Goal: Subscribe to service/newsletter

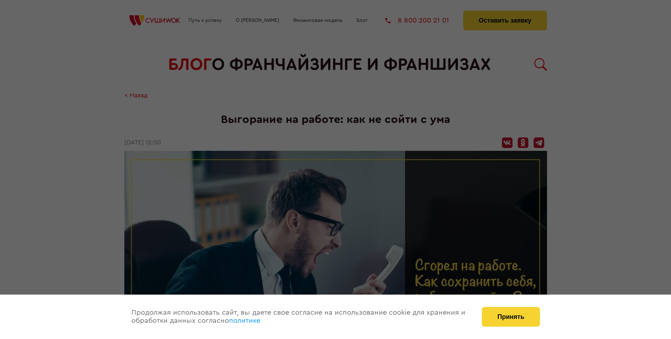
scroll to position [965, 0]
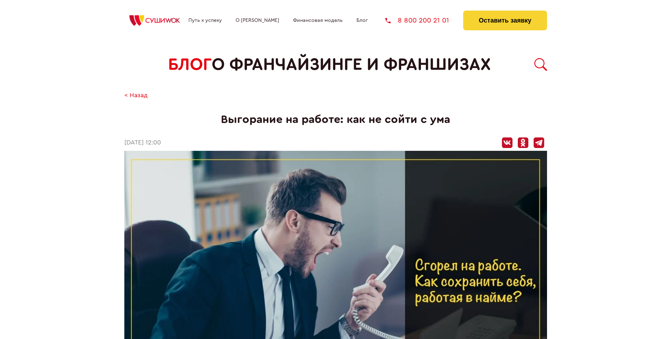
scroll to position [965, 0]
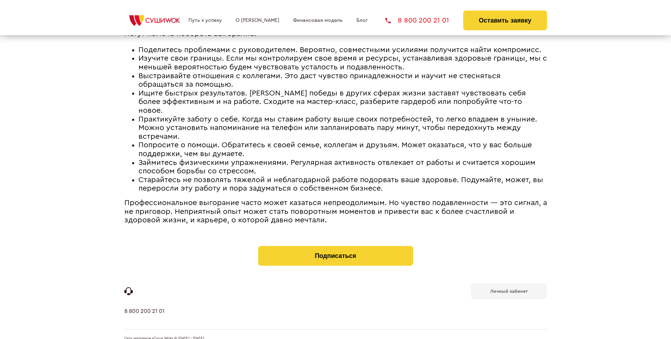
click at [509, 289] on b "Личный кабинет" at bounding box center [509, 291] width 37 height 5
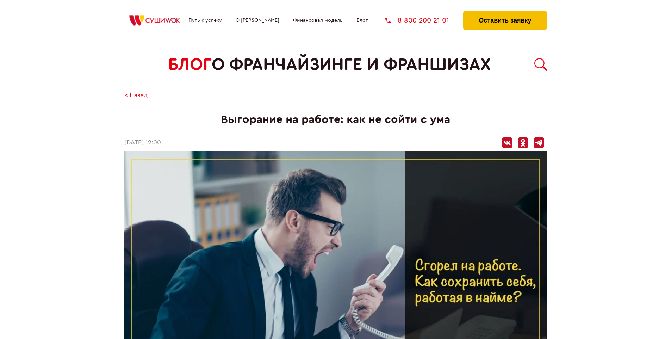
click at [505, 12] on button "Оставить заявку" at bounding box center [505, 21] width 84 height 20
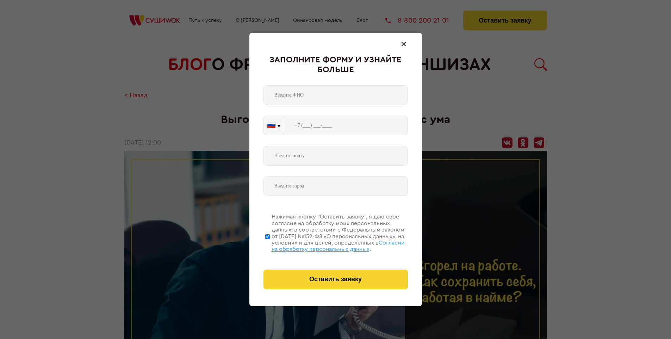
click at [327, 245] on span "Согласии на обработку персональных данных" at bounding box center [338, 246] width 133 height 12
click at [270, 245] on input "Нажимая кнопку “Оставить заявку”, я даю свое согласие на обработку моих персона…" at bounding box center [267, 236] width 5 height 56
checkbox input "false"
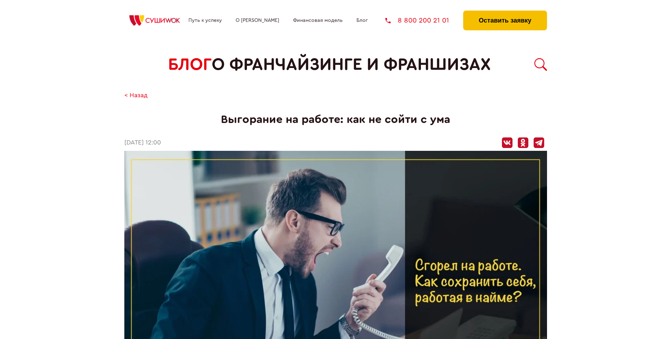
click at [505, 12] on button "Оставить заявку" at bounding box center [505, 21] width 84 height 20
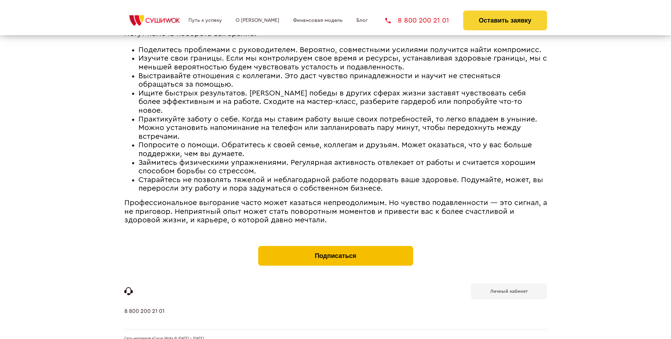
click at [336, 246] on button "Подписаться" at bounding box center [335, 256] width 155 height 20
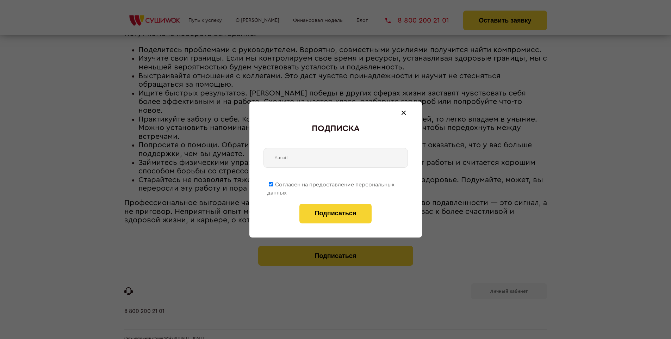
click at [331, 183] on span "Согласен на предоставление персональных данных" at bounding box center [331, 189] width 128 height 14
click at [273, 183] on input "Согласен на предоставление персональных данных" at bounding box center [271, 184] width 5 height 5
checkbox input "false"
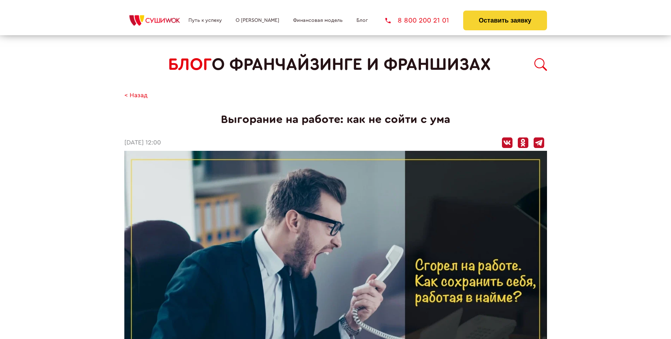
scroll to position [965, 0]
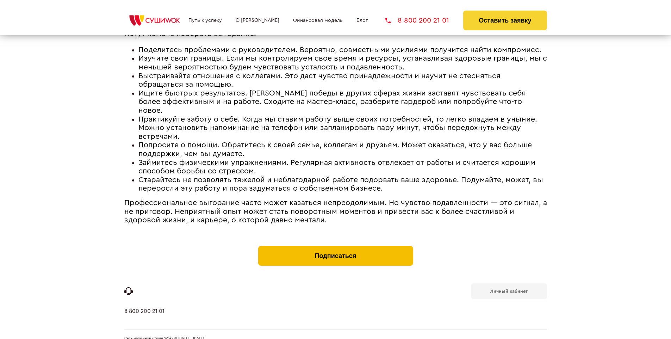
click at [336, 246] on button "Подписаться" at bounding box center [335, 256] width 155 height 20
